Goal: Transaction & Acquisition: Register for event/course

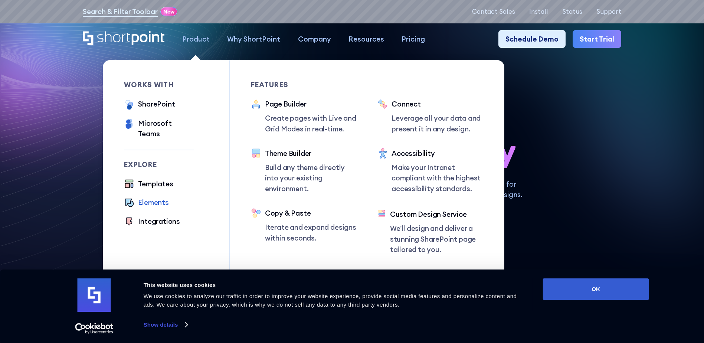
click at [152, 197] on div "Elements" at bounding box center [153, 202] width 30 height 10
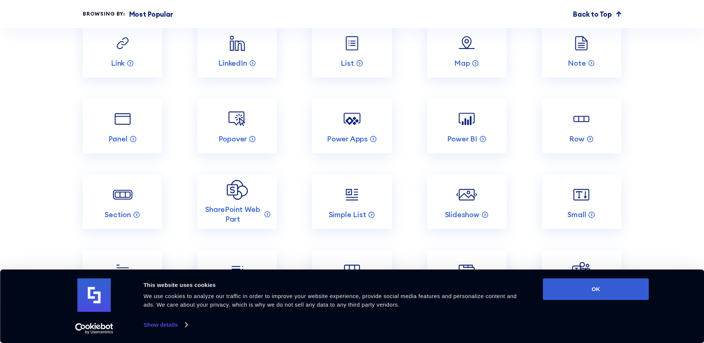
scroll to position [1372, 0]
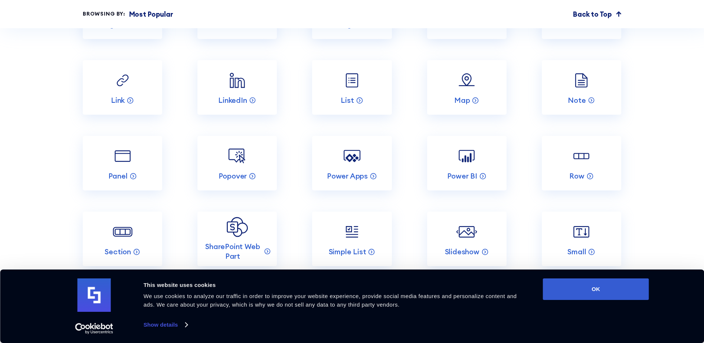
drag, startPoint x: 533, startPoint y: 176, endPoint x: 655, endPoint y: 219, distance: 129.0
click at [655, 220] on section "Incredible SharePoint Design Elements Each element has been designed to look go…" at bounding box center [352, 19] width 704 height 1240
click at [589, 289] on button "OK" at bounding box center [596, 289] width 106 height 22
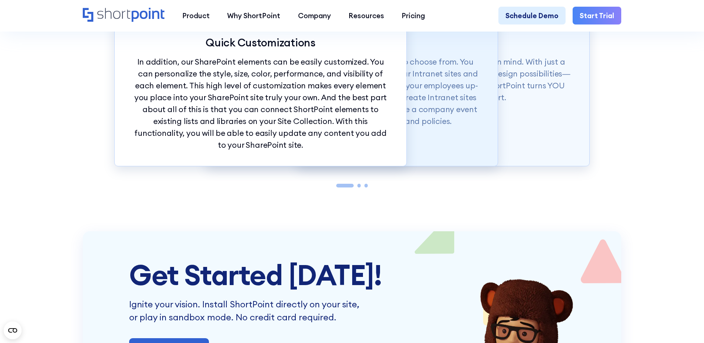
scroll to position [2040, 0]
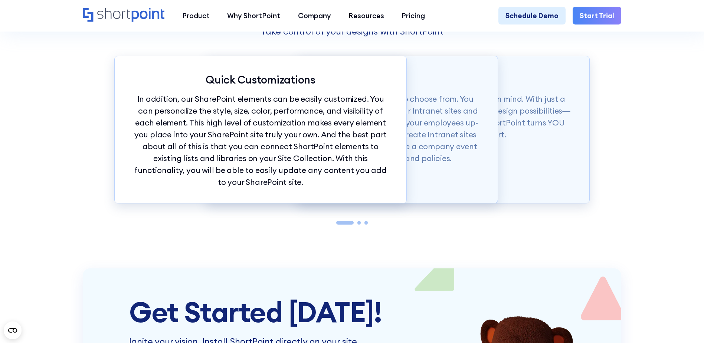
click at [604, 12] on link "Start Trial" at bounding box center [596, 15] width 49 height 17
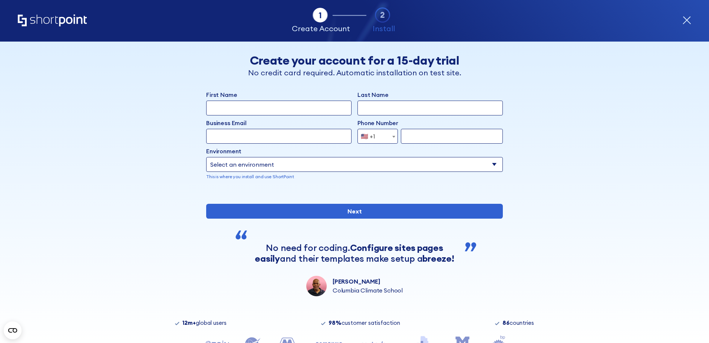
click at [304, 108] on input "First Name" at bounding box center [278, 108] width 145 height 15
type input "[PERSON_NAME]"
type input "Bouwman"
type input "[EMAIL_ADDRESS][DOMAIN_NAME]"
select select "+1"
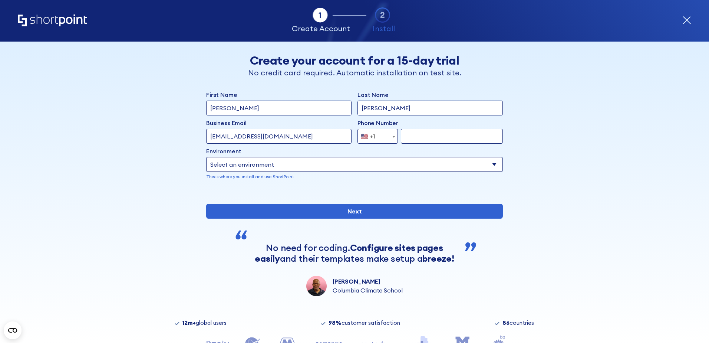
type input "4254447832"
click at [290, 165] on select "Select an environment Microsoft 365 SharePoint Online SharePoint Subscription E…" at bounding box center [354, 164] width 297 height 15
select select "Microsoft 365"
click at [206, 157] on select "Select an environment Microsoft 365 SharePoint Online SharePoint Subscription E…" at bounding box center [354, 164] width 297 height 15
click at [493, 166] on select "Select an environment Microsoft 365 SharePoint Online SharePoint Subscription E…" at bounding box center [354, 164] width 297 height 15
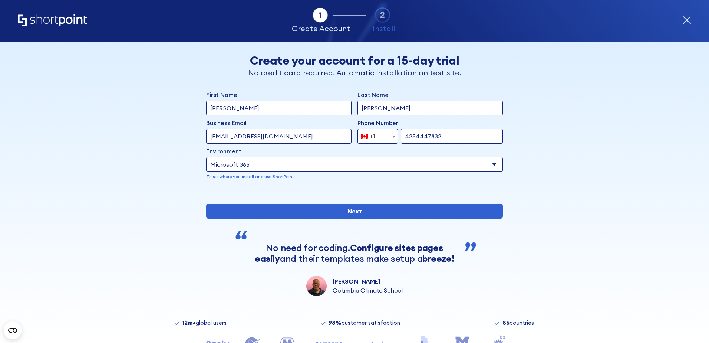
click at [493, 166] on select "Select an environment Microsoft 365 SharePoint Online SharePoint Subscription E…" at bounding box center [354, 164] width 297 height 15
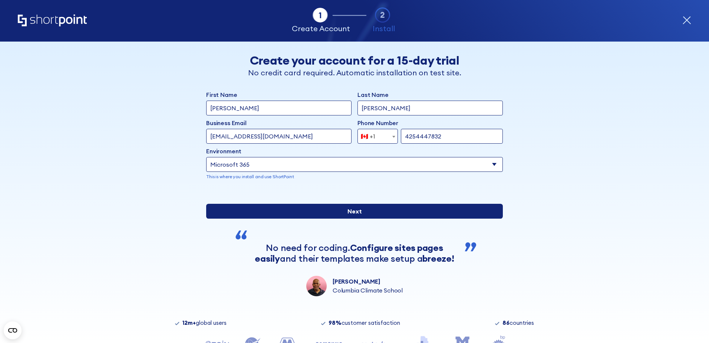
click at [344, 218] on input "Next" at bounding box center [354, 211] width 297 height 15
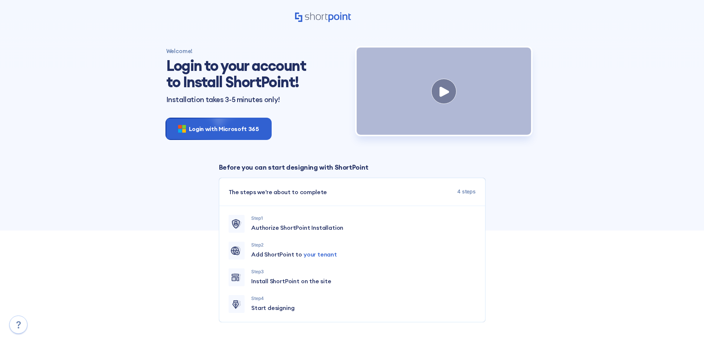
drag, startPoint x: 419, startPoint y: 193, endPoint x: 149, endPoint y: 230, distance: 272.9
click at [149, 231] on div "Welcome! Login to your account to Install ShortPoint! Installation takes 3-5 mi…" at bounding box center [352, 185] width 704 height 310
click at [225, 131] on span "Login with Microsoft 365" at bounding box center [224, 128] width 70 height 9
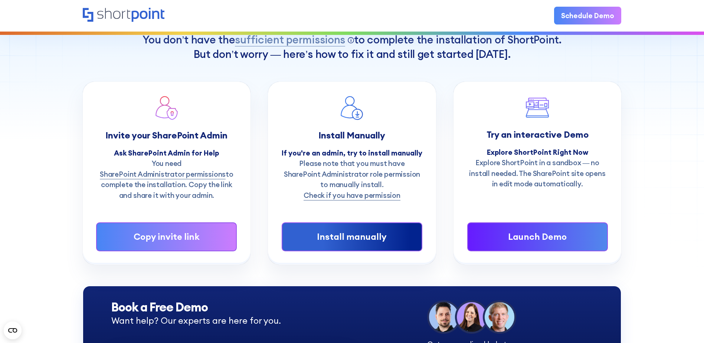
scroll to position [148, 0]
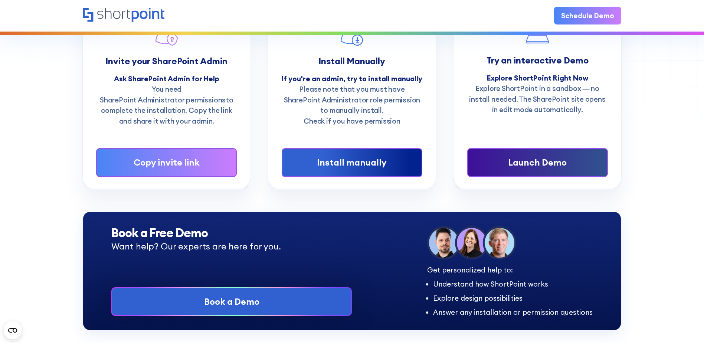
click at [530, 164] on div "Launch Demo" at bounding box center [536, 162] width 111 height 13
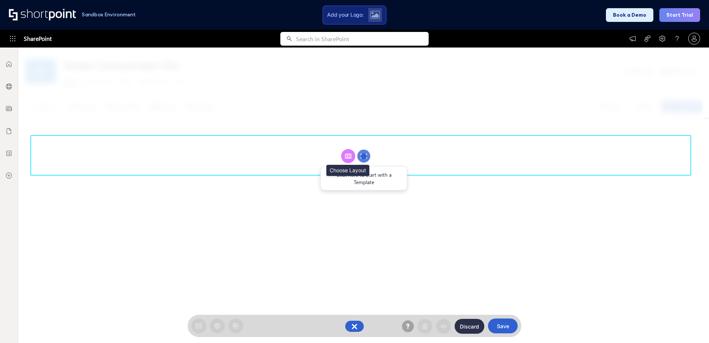
click at [348, 155] on rect at bounding box center [347, 156] width 1 height 4
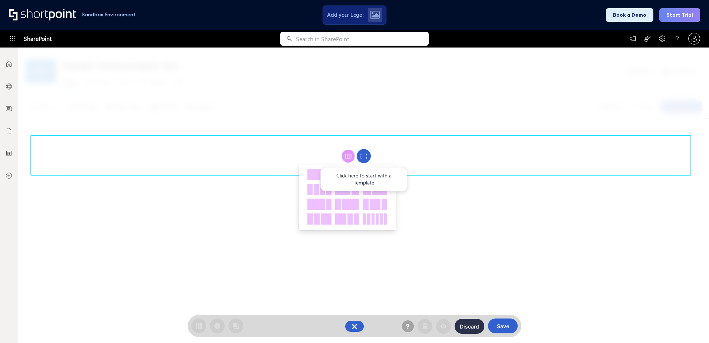
click at [364, 159] on circle at bounding box center [364, 156] width 14 height 14
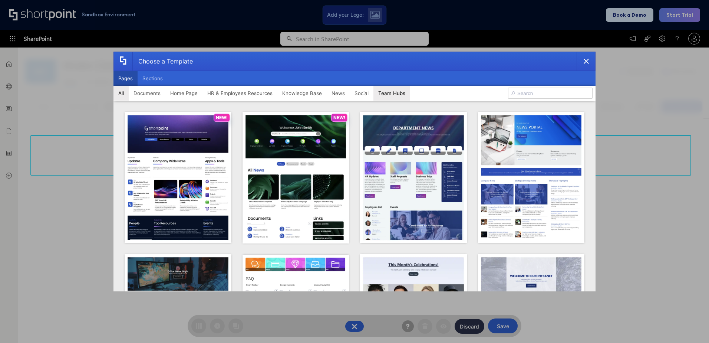
click at [384, 96] on button "Team Hubs" at bounding box center [391, 93] width 37 height 15
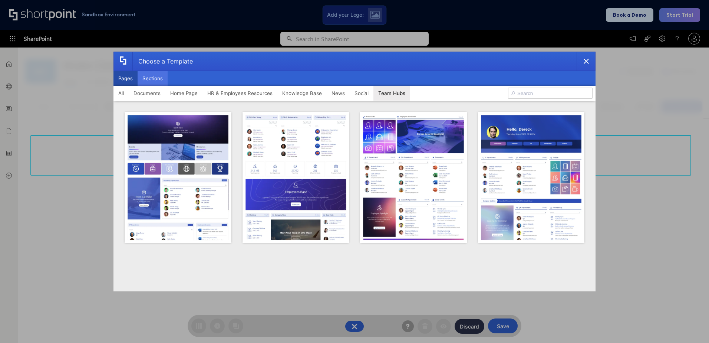
click at [157, 78] on button "Sections" at bounding box center [153, 78] width 30 height 15
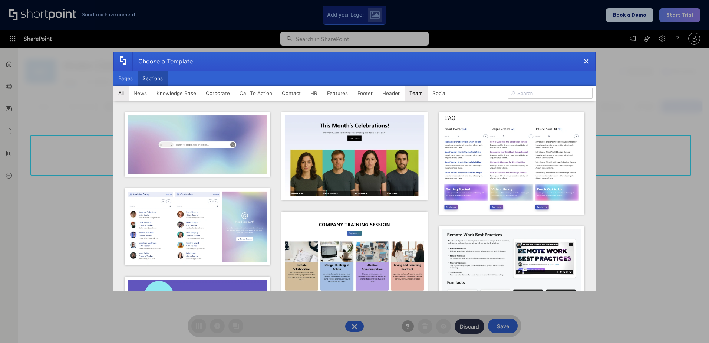
click at [419, 94] on button "Team" at bounding box center [416, 93] width 23 height 15
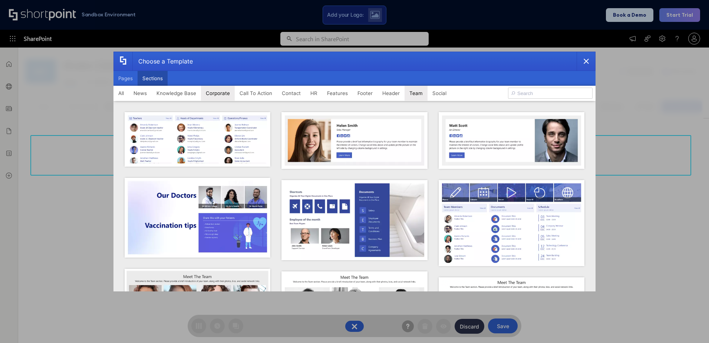
click at [218, 93] on button "Corporate" at bounding box center [218, 93] width 34 height 15
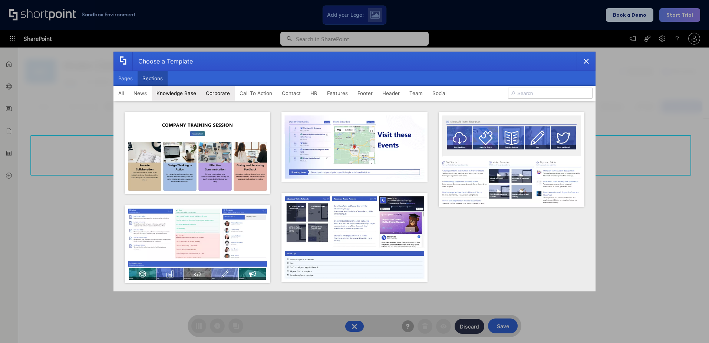
click at [173, 92] on button "Knowledge Base" at bounding box center [176, 93] width 49 height 15
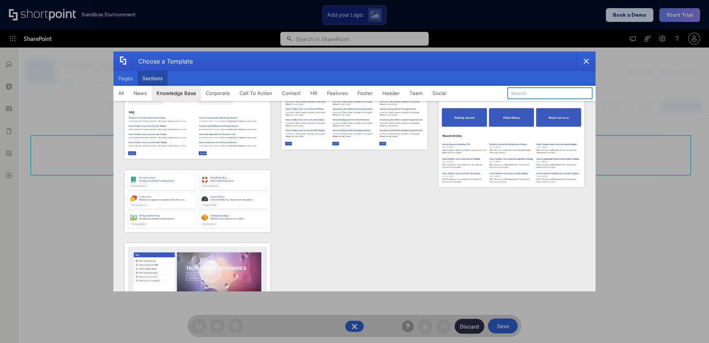
scroll to position [74, 0]
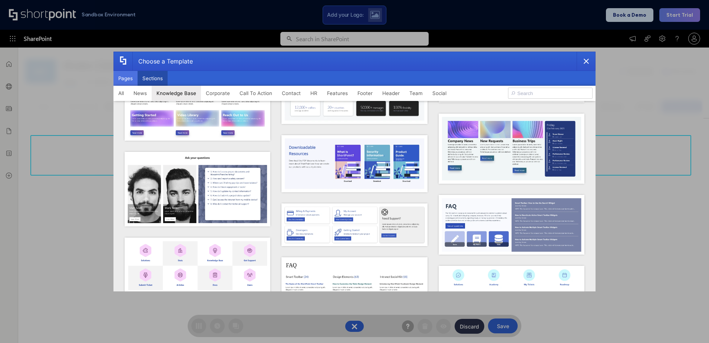
click at [124, 76] on button "Pages" at bounding box center [125, 78] width 24 height 15
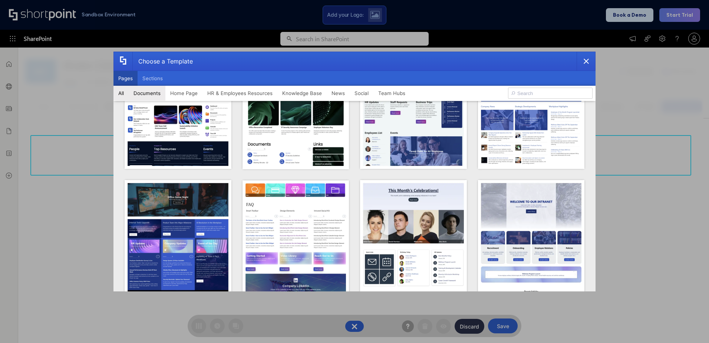
click at [152, 92] on button "Documents" at bounding box center [147, 93] width 37 height 15
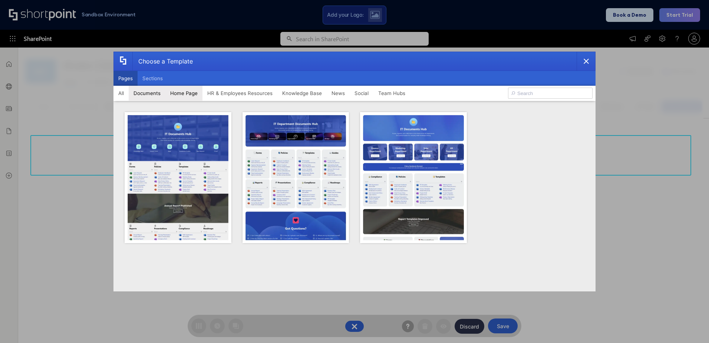
click at [187, 91] on button "Home Page" at bounding box center [183, 93] width 37 height 15
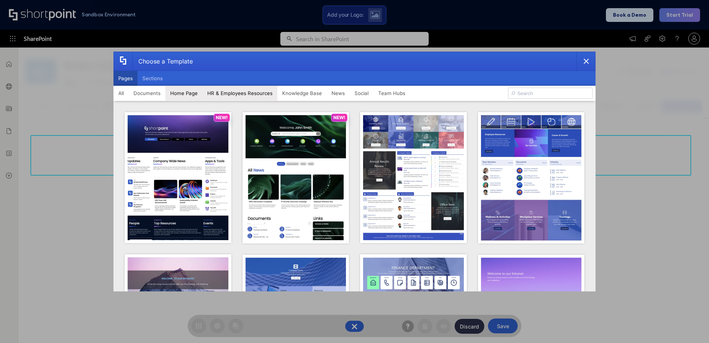
click at [237, 94] on button "HR & Employees Resources" at bounding box center [240, 93] width 75 height 15
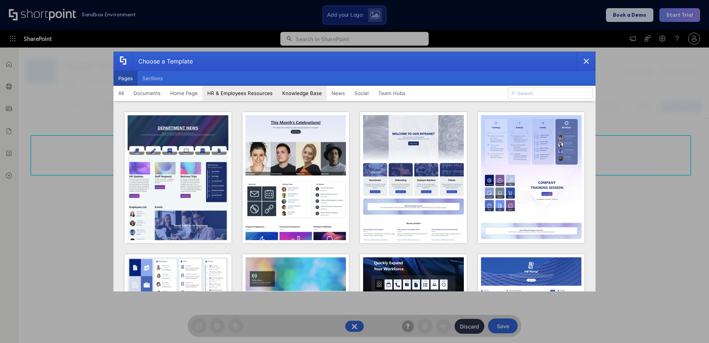
click at [297, 91] on button "Knowledge Base" at bounding box center [301, 93] width 49 height 15
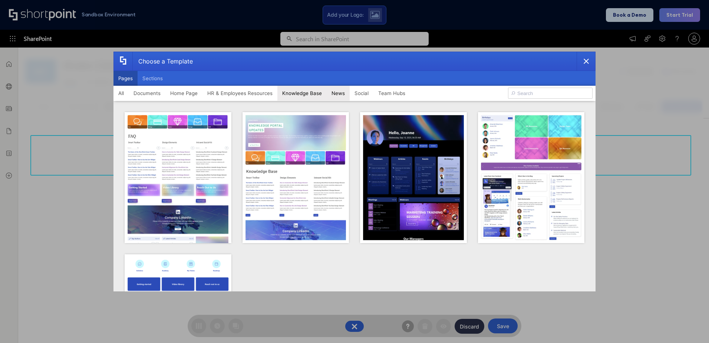
click at [339, 93] on button "News" at bounding box center [338, 93] width 23 height 15
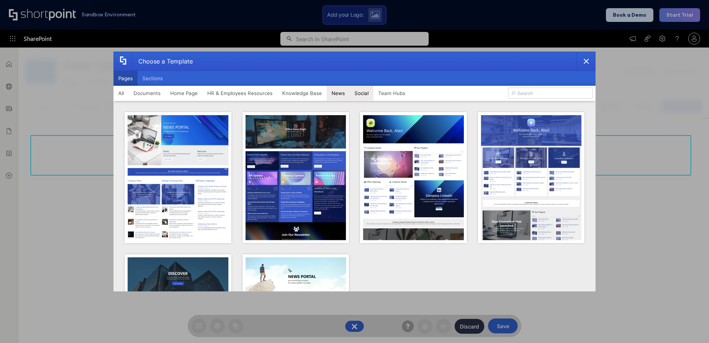
click at [362, 92] on button "Social" at bounding box center [362, 93] width 24 height 15
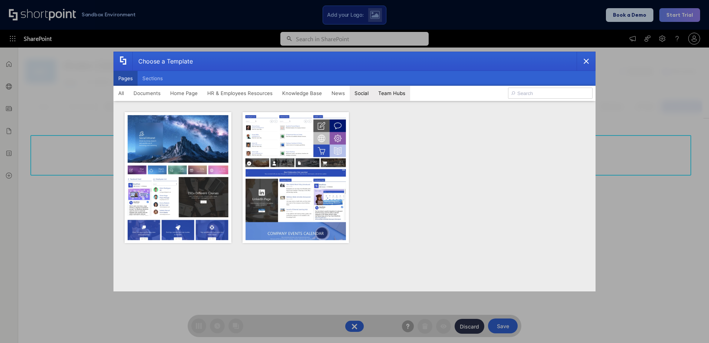
click at [389, 96] on button "Team Hubs" at bounding box center [391, 93] width 37 height 15
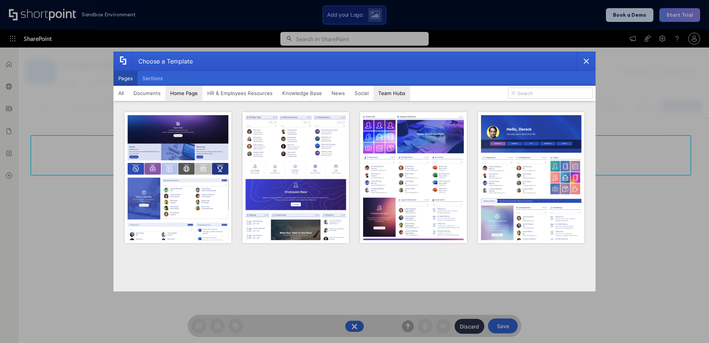
click at [190, 94] on button "Home Page" at bounding box center [183, 93] width 37 height 15
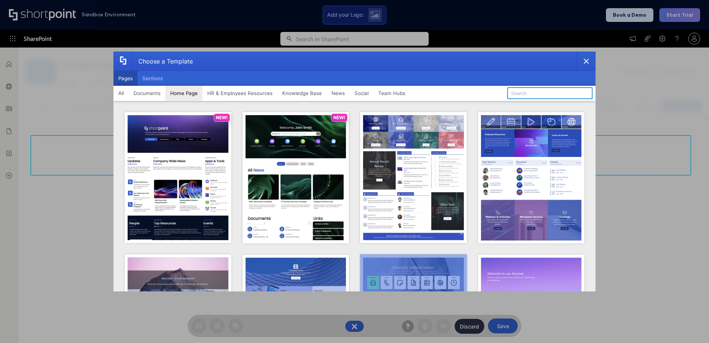
scroll to position [102, 0]
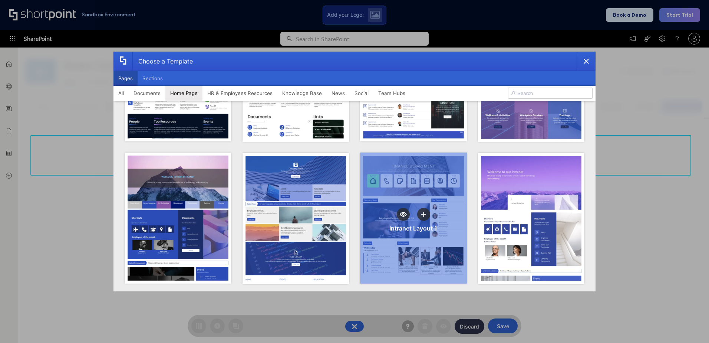
click at [387, 162] on div "Intranet Layout 1" at bounding box center [413, 217] width 107 height 131
click at [424, 213] on button "template selector" at bounding box center [424, 214] width 14 height 14
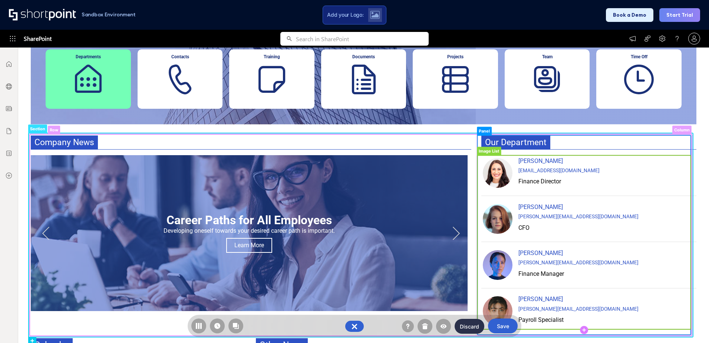
scroll to position [297, 0]
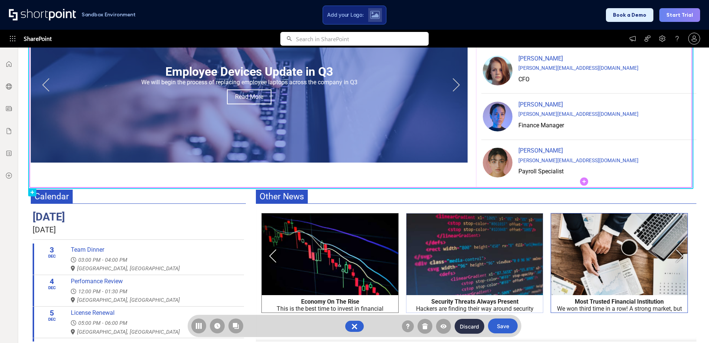
click at [584, 180] on icon at bounding box center [584, 182] width 4 height 4
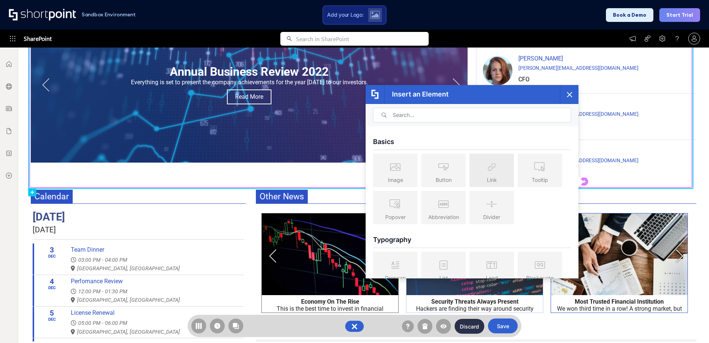
click at [496, 167] on icon at bounding box center [491, 166] width 15 height 19
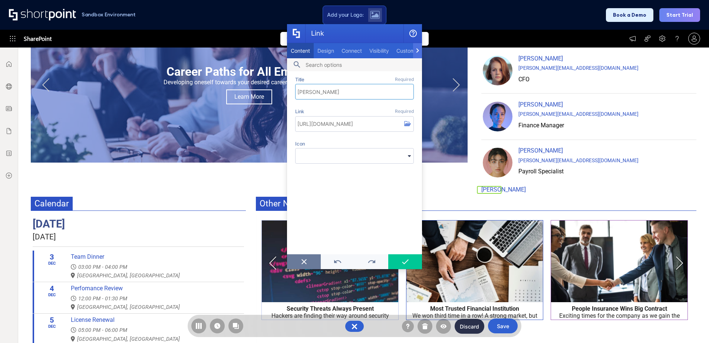
drag, startPoint x: 334, startPoint y: 92, endPoint x: 279, endPoint y: 90, distance: 54.9
click at [279, 90] on body "× Try our design platform's amazing features by visiting this link on a larger …" at bounding box center [354, 171] width 709 height 343
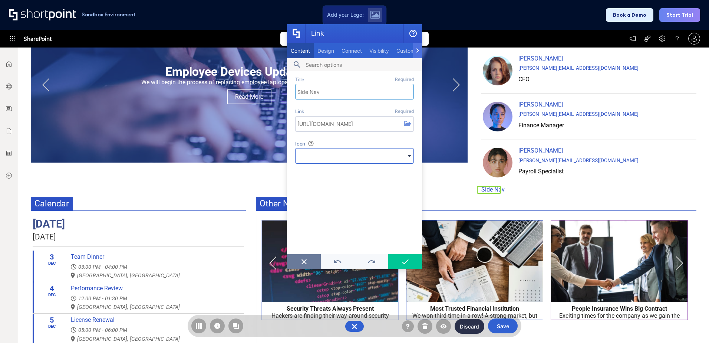
type input "Side Nav"
click at [405, 158] on div "scrollable content" at bounding box center [351, 155] width 110 height 13
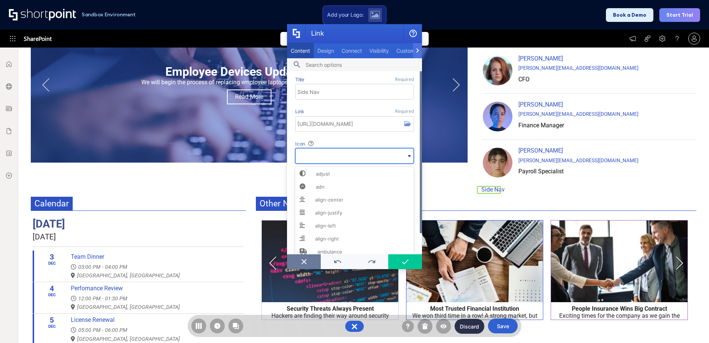
click at [407, 153] on div "scrollable content" at bounding box center [409, 155] width 8 height 7
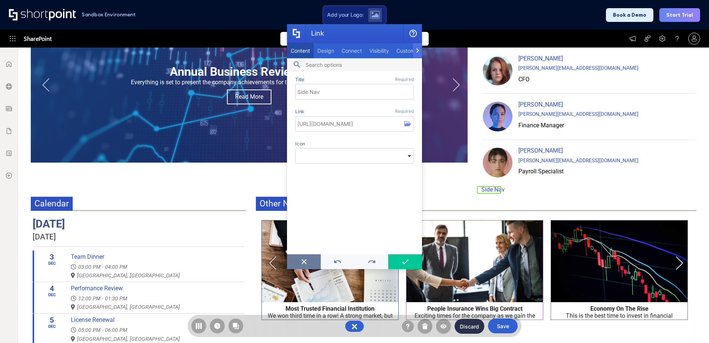
click at [406, 261] on icon "Link" at bounding box center [405, 261] width 7 height 5
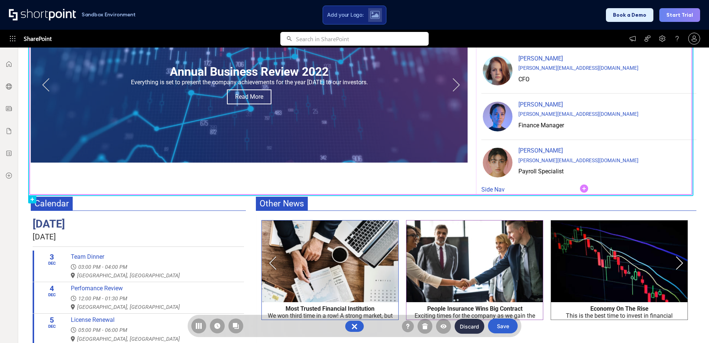
click at [515, 191] on rect at bounding box center [584, 90] width 216 height 209
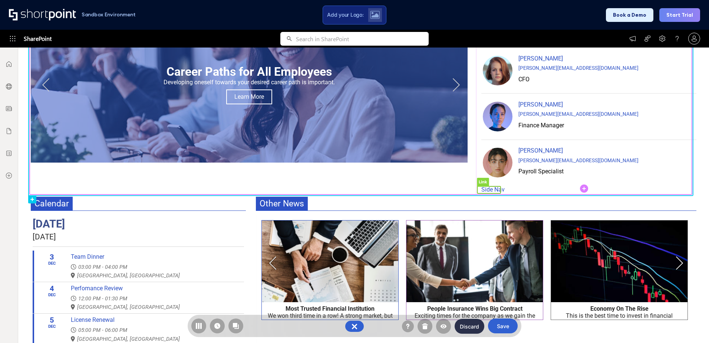
click at [489, 190] on rect at bounding box center [488, 189] width 23 height 7
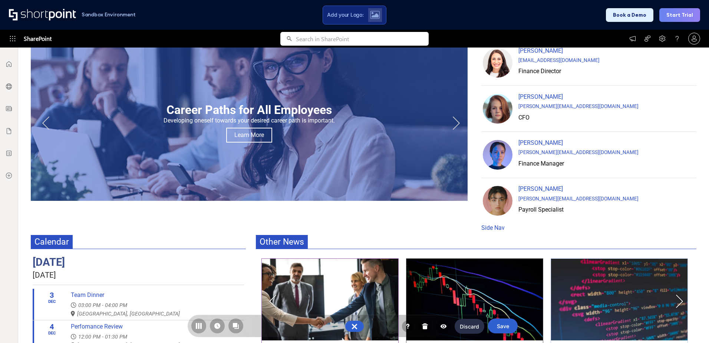
scroll to position [333, 0]
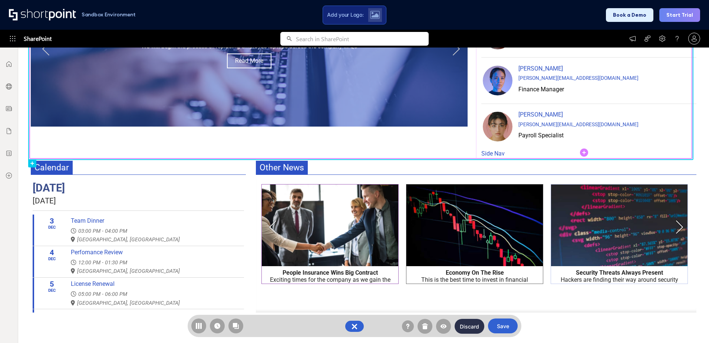
click at [586, 152] on icon at bounding box center [584, 153] width 4 height 4
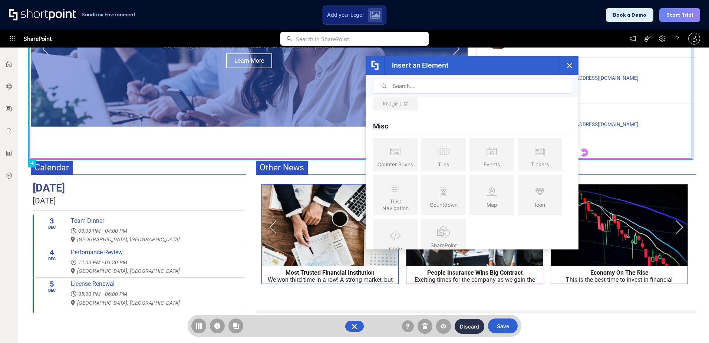
scroll to position [601, 0]
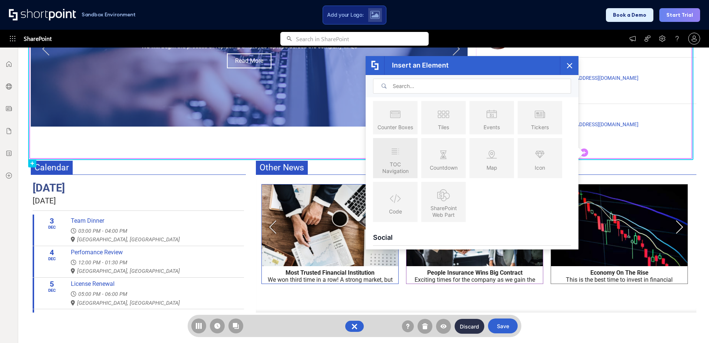
click at [396, 158] on icon at bounding box center [395, 151] width 15 height 19
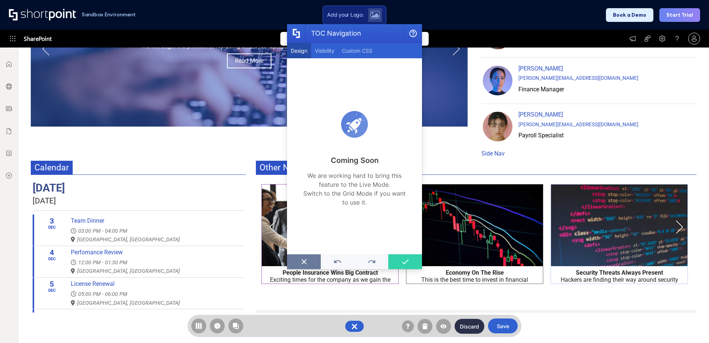
click at [406, 259] on icon "TOC Navigation" at bounding box center [405, 261] width 7 height 5
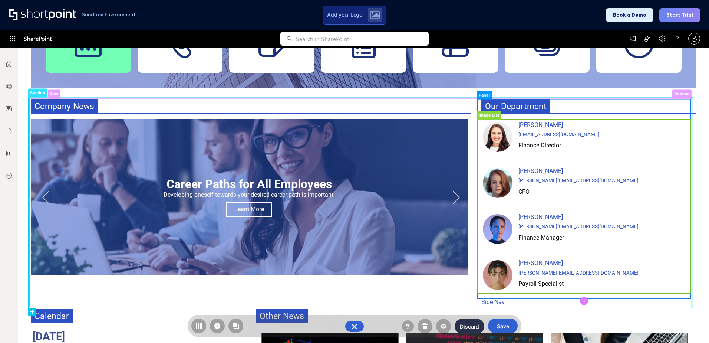
scroll to position [0, 0]
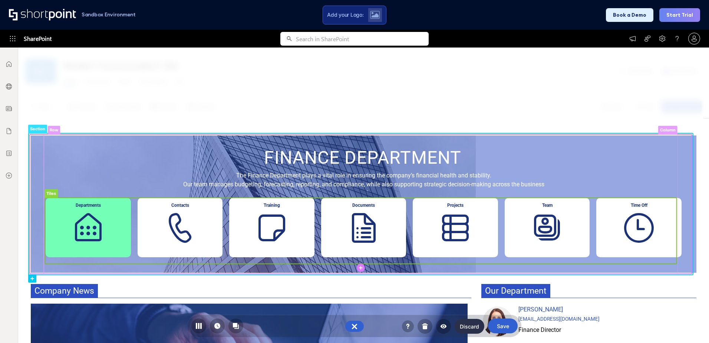
click at [453, 220] on rect at bounding box center [361, 231] width 632 height 66
click at [454, 242] on rect at bounding box center [361, 231] width 632 height 66
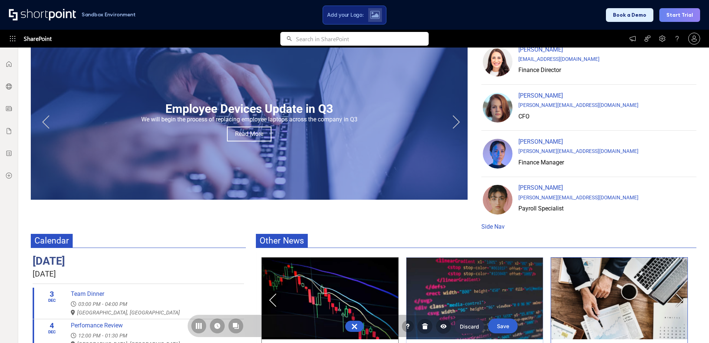
scroll to position [297, 0]
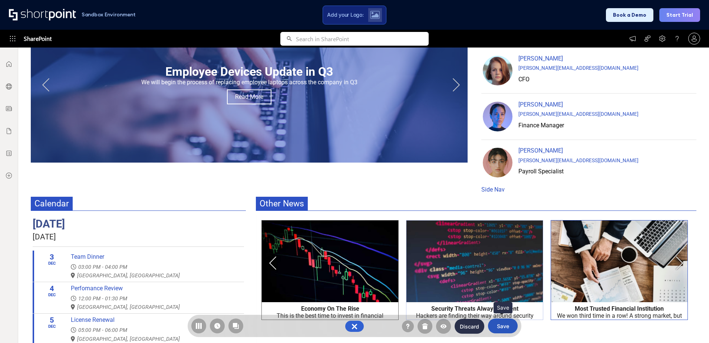
click at [507, 325] on button "Save" at bounding box center [503, 325] width 30 height 15
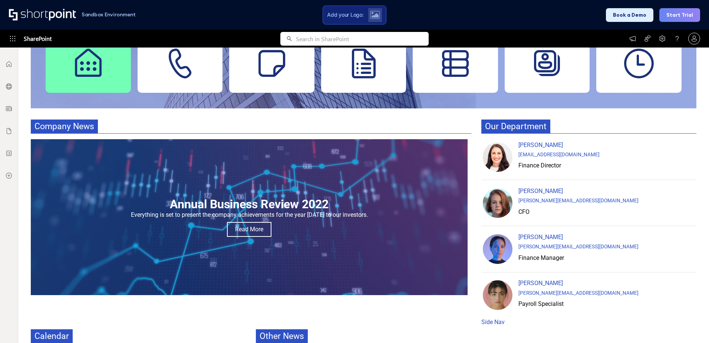
scroll to position [0, 0]
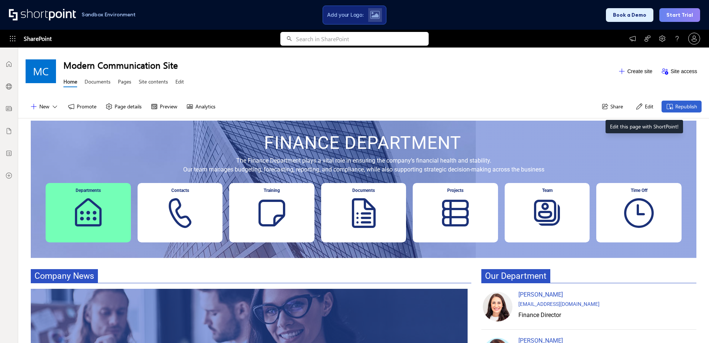
click at [645, 109] on button "Edit" at bounding box center [644, 107] width 27 height 12
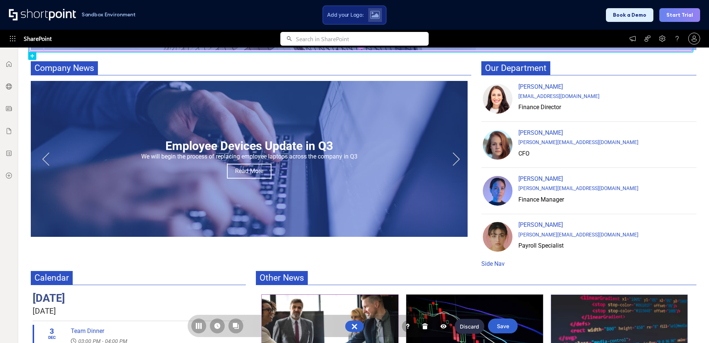
scroll to position [37, 0]
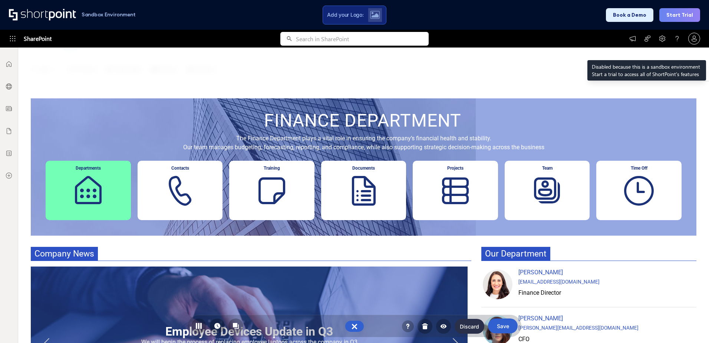
click at [664, 42] on icon at bounding box center [662, 38] width 7 height 7
